Goal: Task Accomplishment & Management: Manage account settings

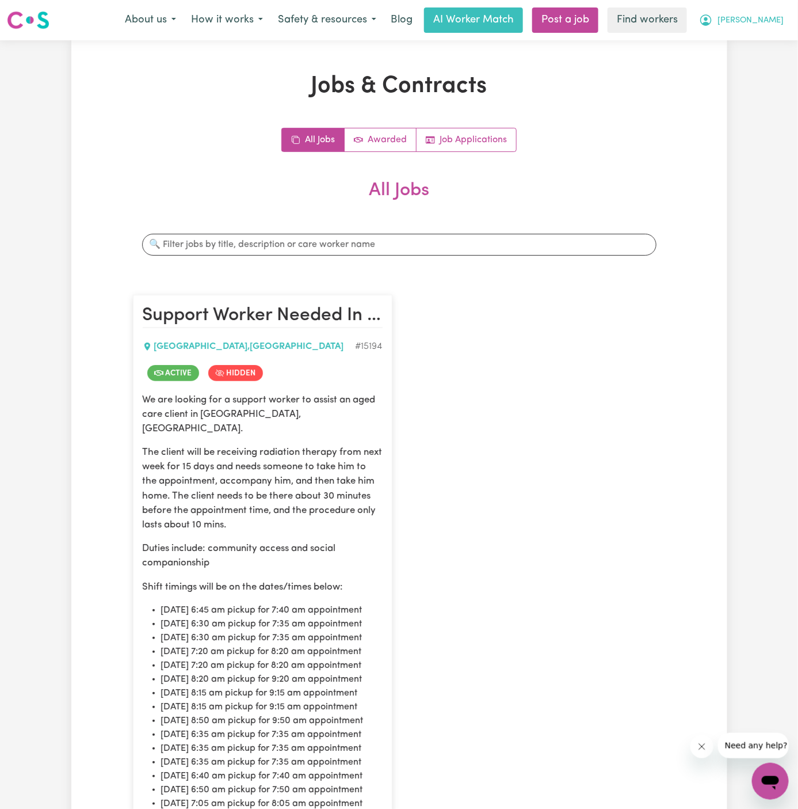
click at [766, 17] on span "[PERSON_NAME]" at bounding box center [751, 20] width 66 height 13
click at [766, 56] on link "Logout" at bounding box center [745, 66] width 91 height 22
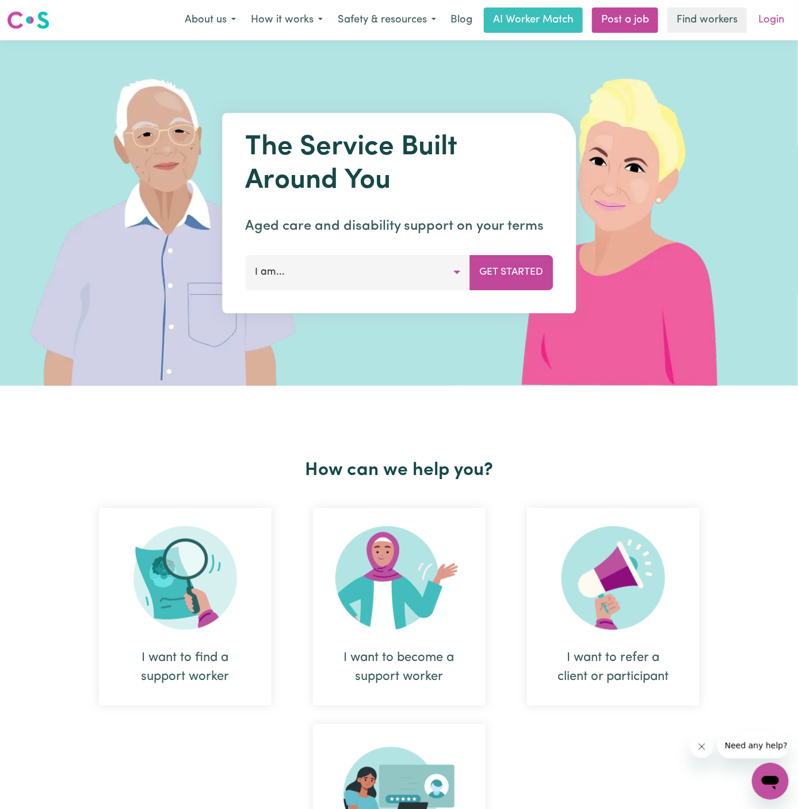
click at [771, 16] on link "Login" at bounding box center [772, 19] width 40 height 25
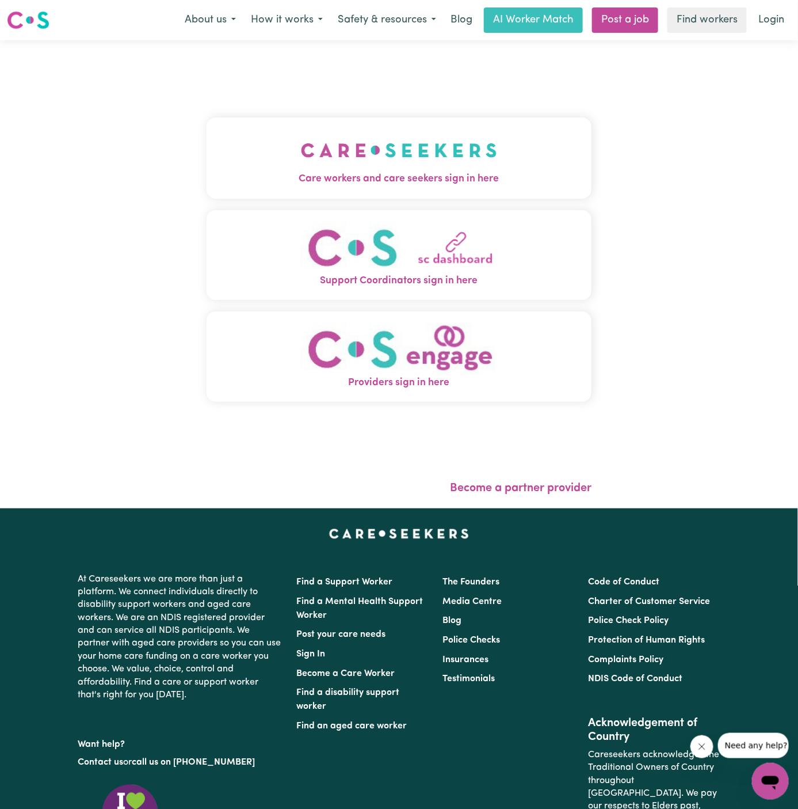
click at [416, 162] on img "Care workers and care seekers sign in here" at bounding box center [399, 150] width 196 height 43
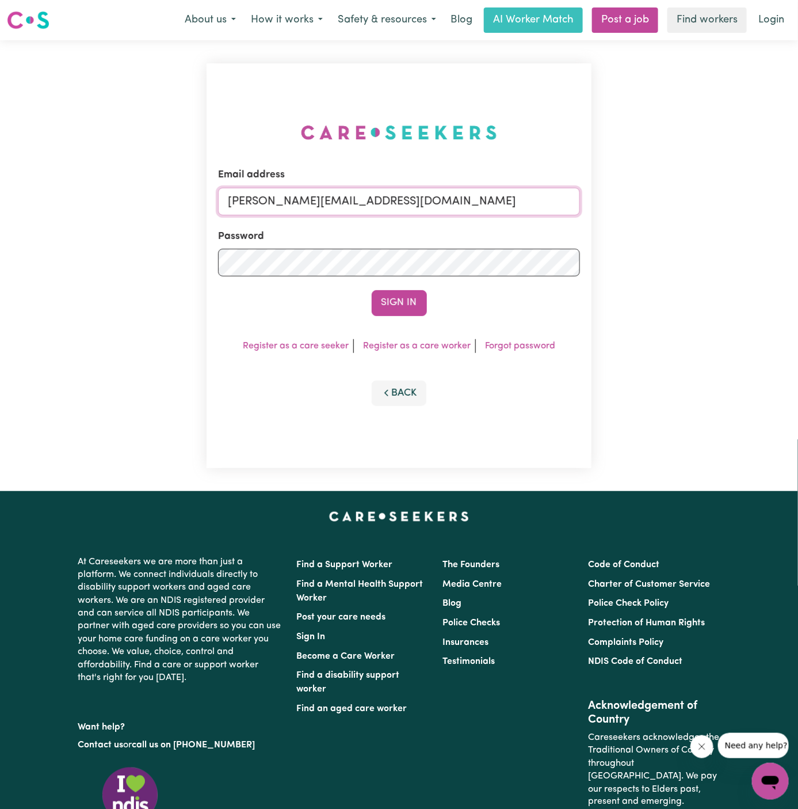
click at [407, 205] on input "[PERSON_NAME][EMAIL_ADDRESS][DOMAIN_NAME]" at bounding box center [399, 202] width 363 height 28
drag, startPoint x: 288, startPoint y: 199, endPoint x: 597, endPoint y: 199, distance: 309.7
click at [597, 199] on div "Email address [EMAIL_ADDRESS][DOMAIN_NAME] Password Sign In Register as a care …" at bounding box center [399, 265] width 399 height 451
type input "[EMAIL_ADDRESS][DOMAIN_NAME]"
click at [401, 300] on button "Sign In" at bounding box center [399, 302] width 55 height 25
